Goal: Find specific page/section: Find specific page/section

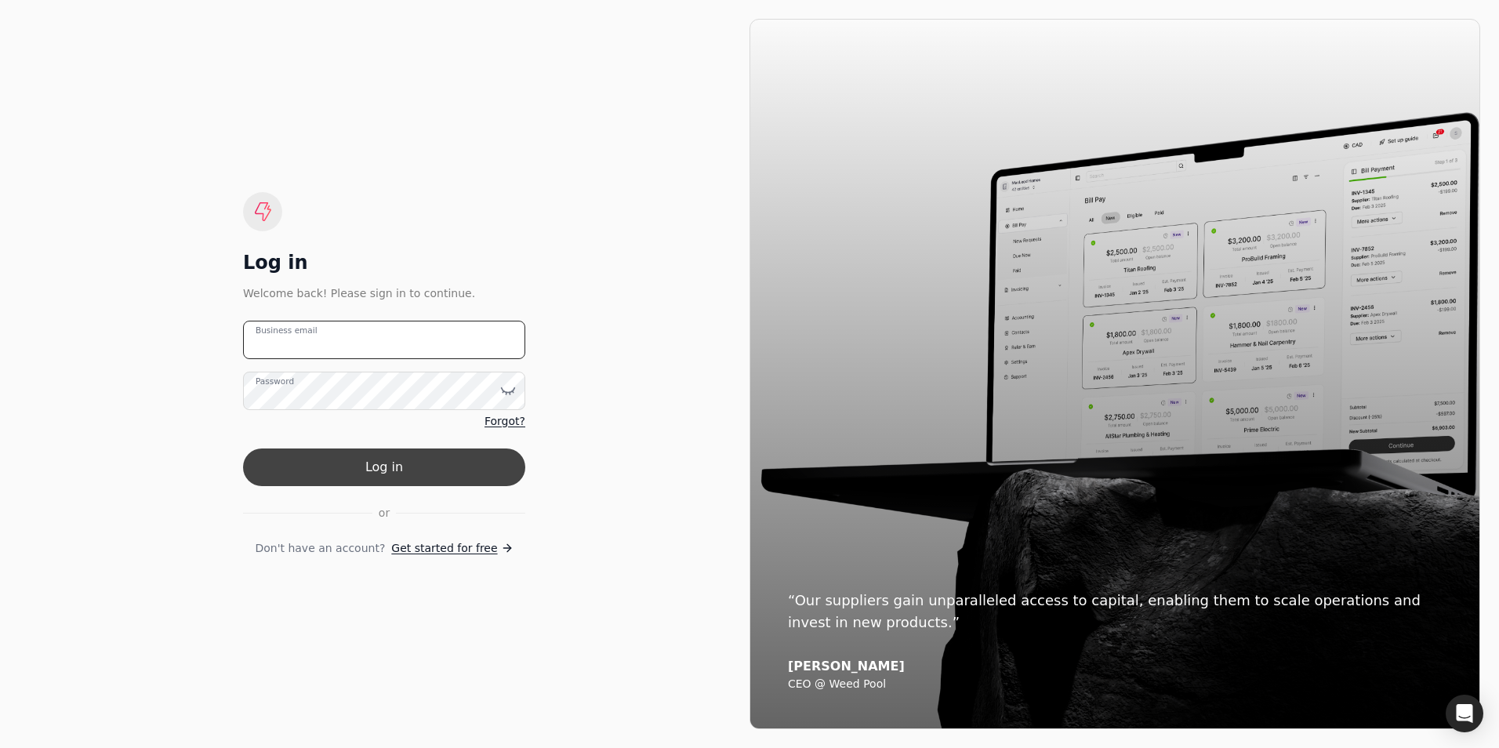
type email "[PERSON_NAME][EMAIL_ADDRESS][DOMAIN_NAME]"
click at [383, 467] on button "Log in" at bounding box center [384, 467] width 282 height 38
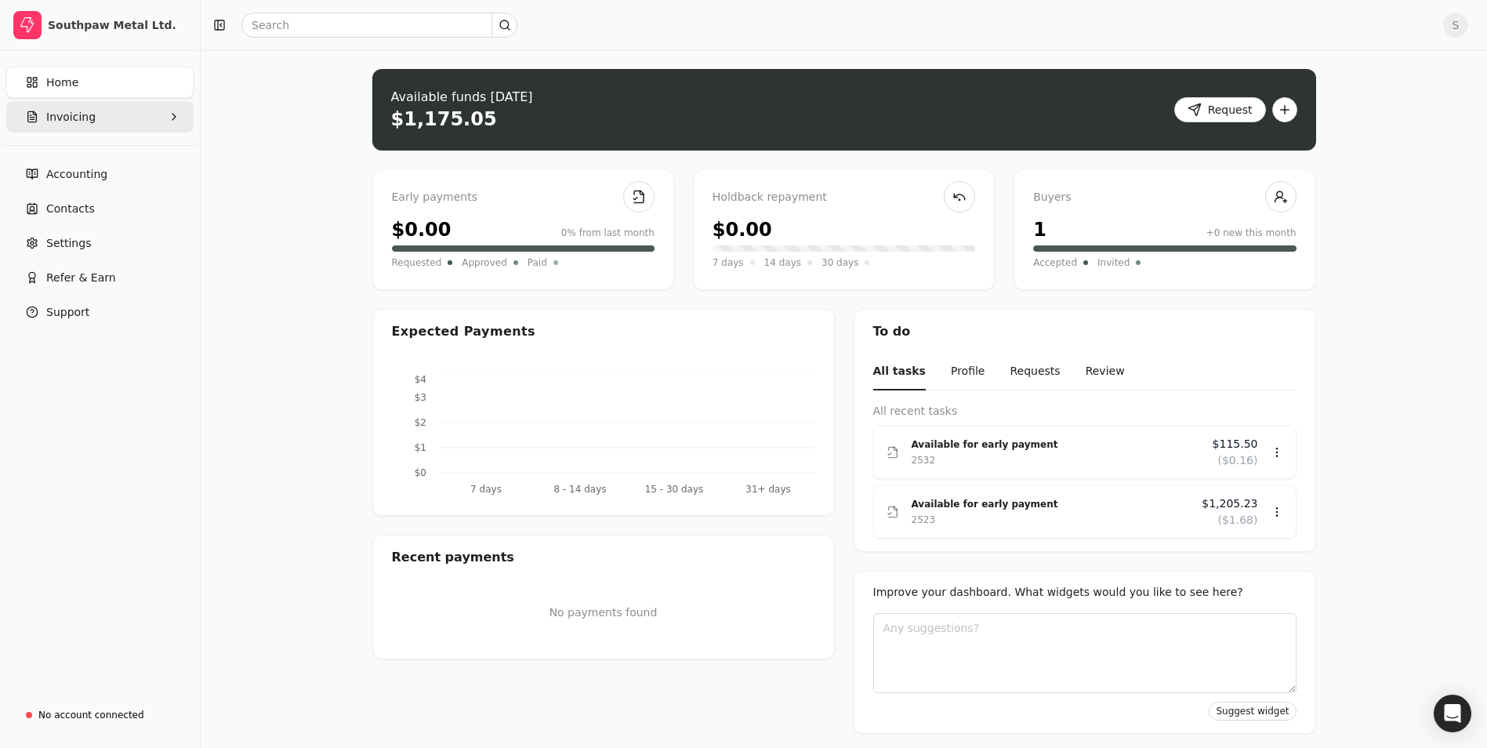
click at [89, 118] on span "Invoicing" at bounding box center [70, 117] width 49 height 16
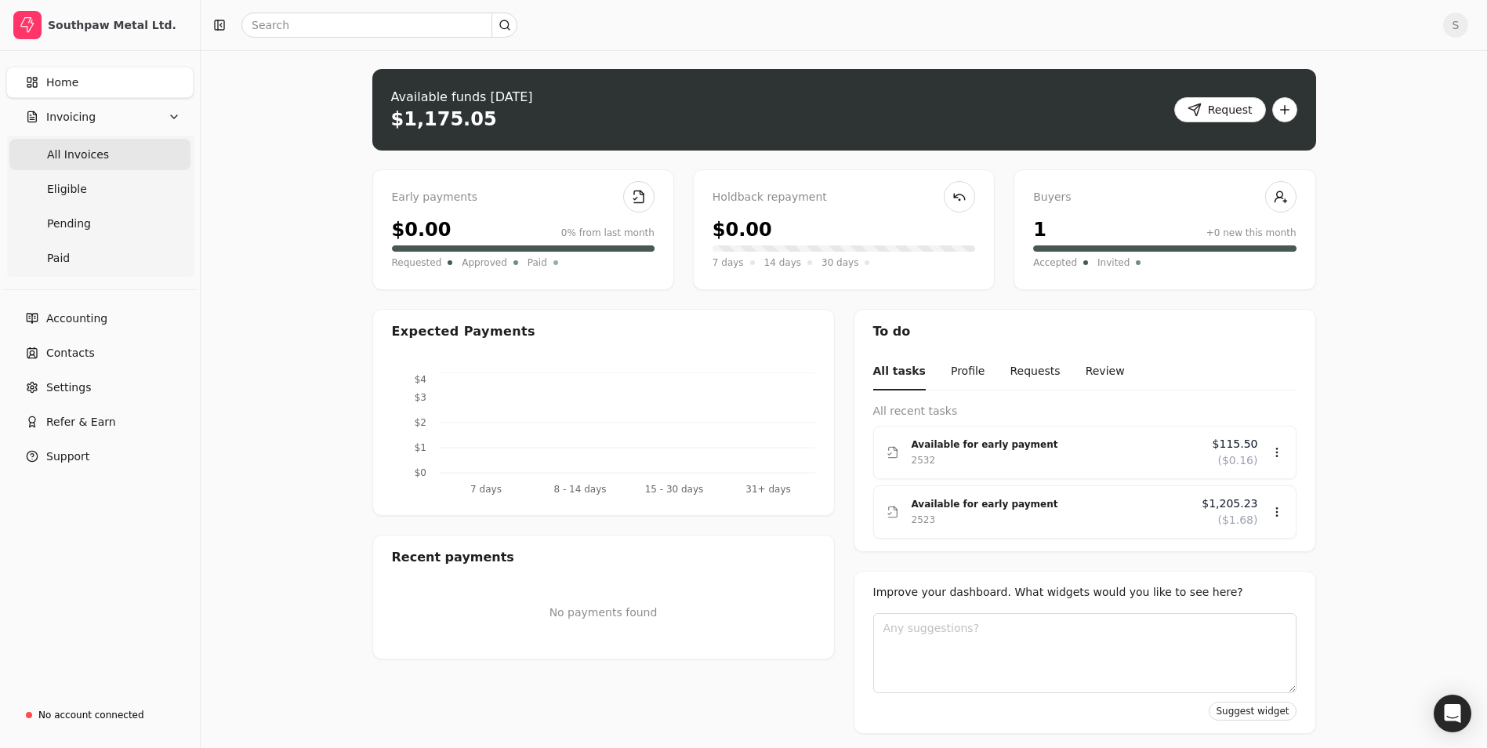
click at [74, 142] on Invoices "All Invoices" at bounding box center [99, 154] width 181 height 31
